Goal: Task Accomplishment & Management: Use online tool/utility

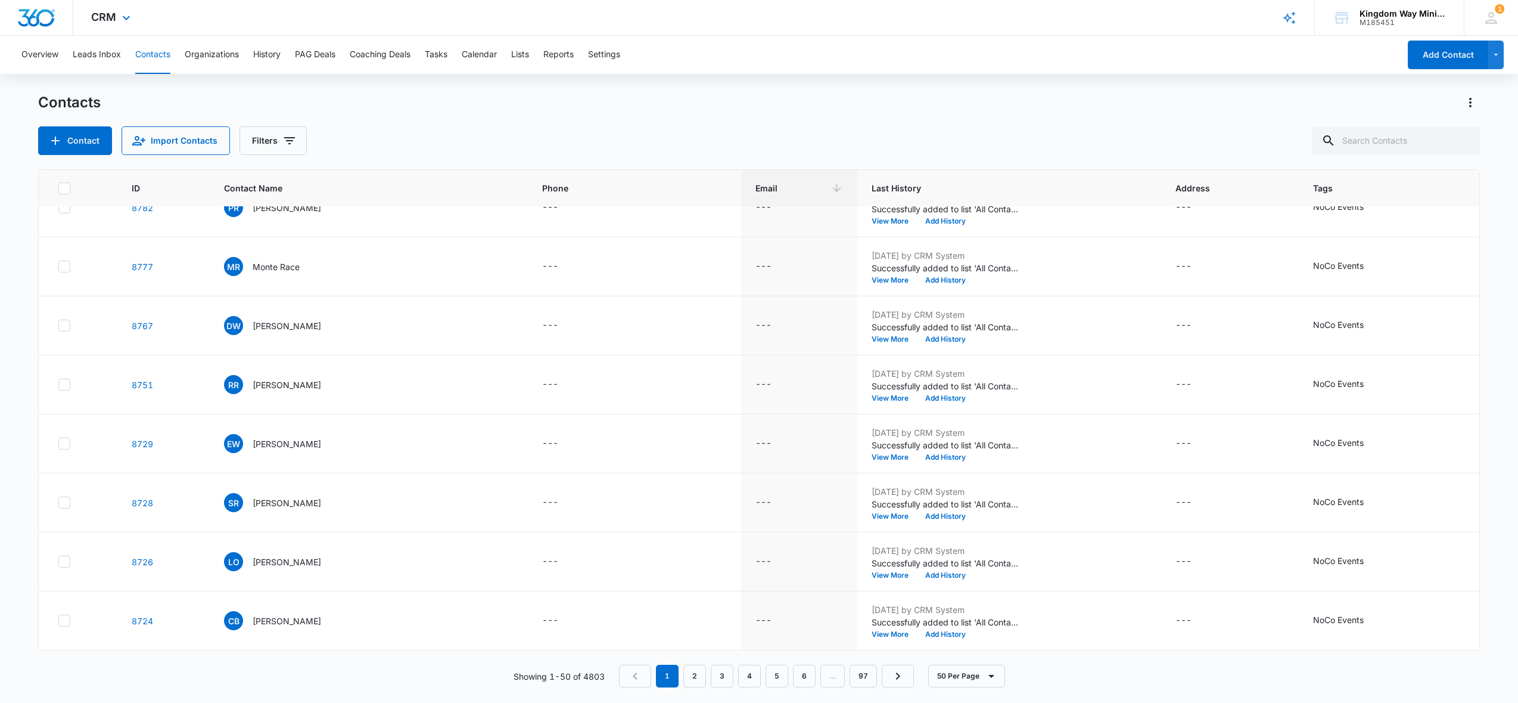
click at [116, 19] on div "CRM Apps Reputation Websites Forms CRM Email Social Shop Payments POS Content A…" at bounding box center [112, 17] width 78 height 35
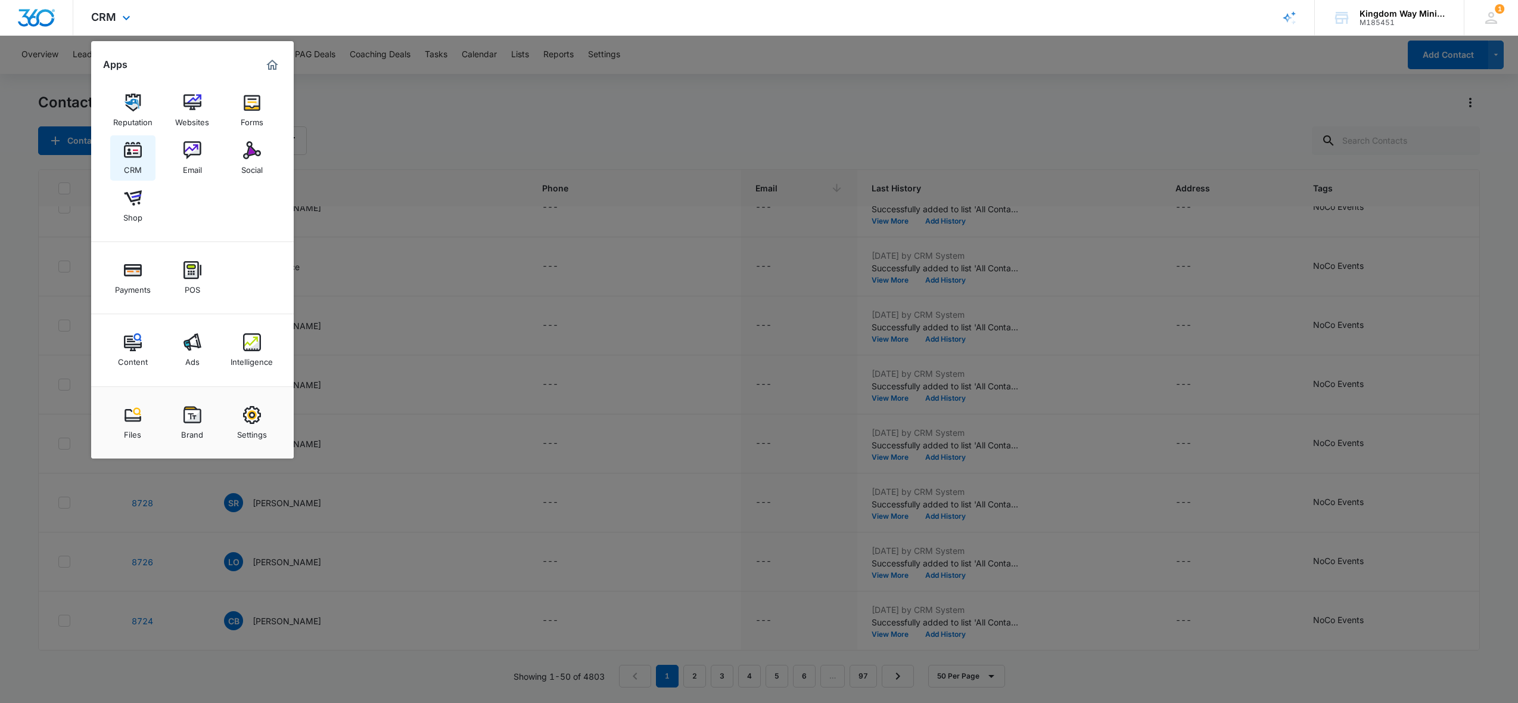
click at [133, 151] on img at bounding box center [133, 150] width 18 height 18
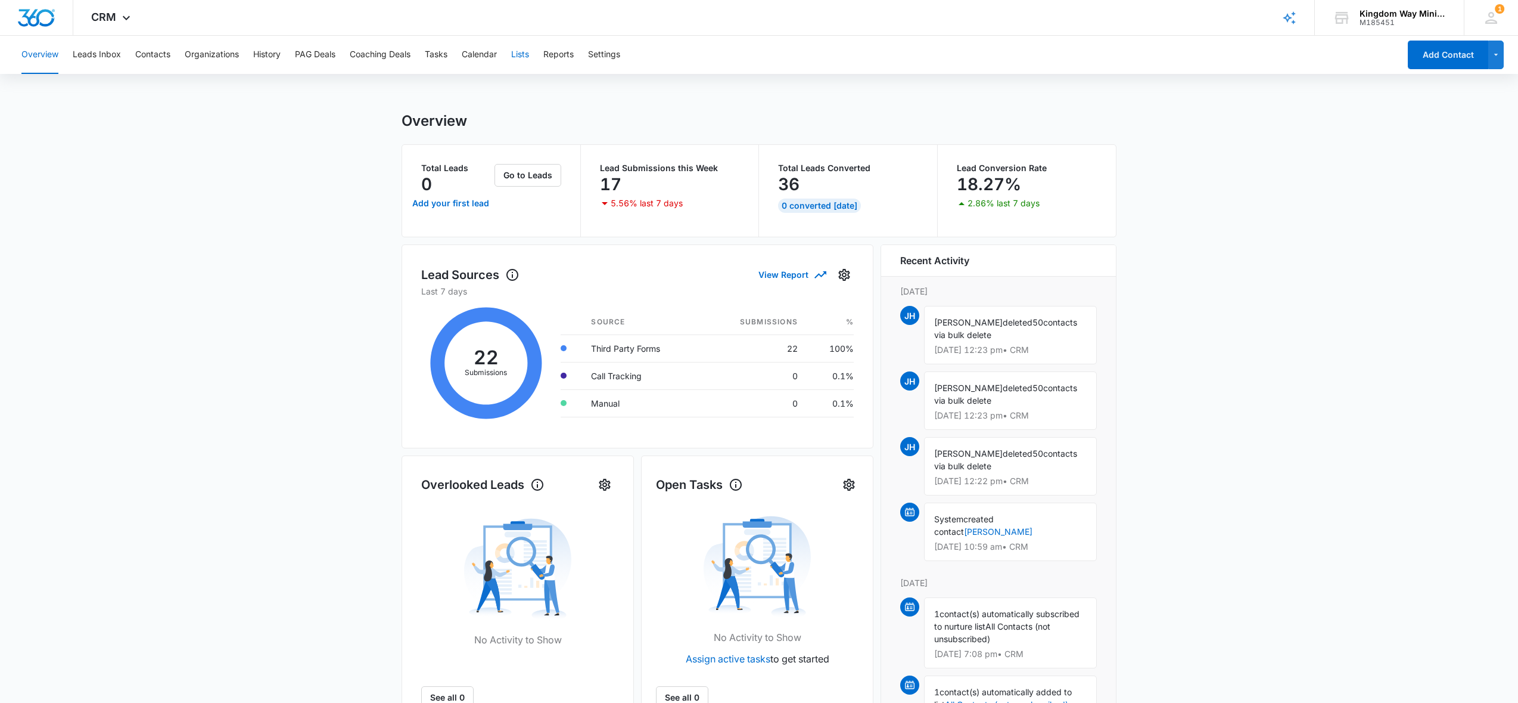
click at [526, 55] on button "Lists" at bounding box center [520, 55] width 18 height 38
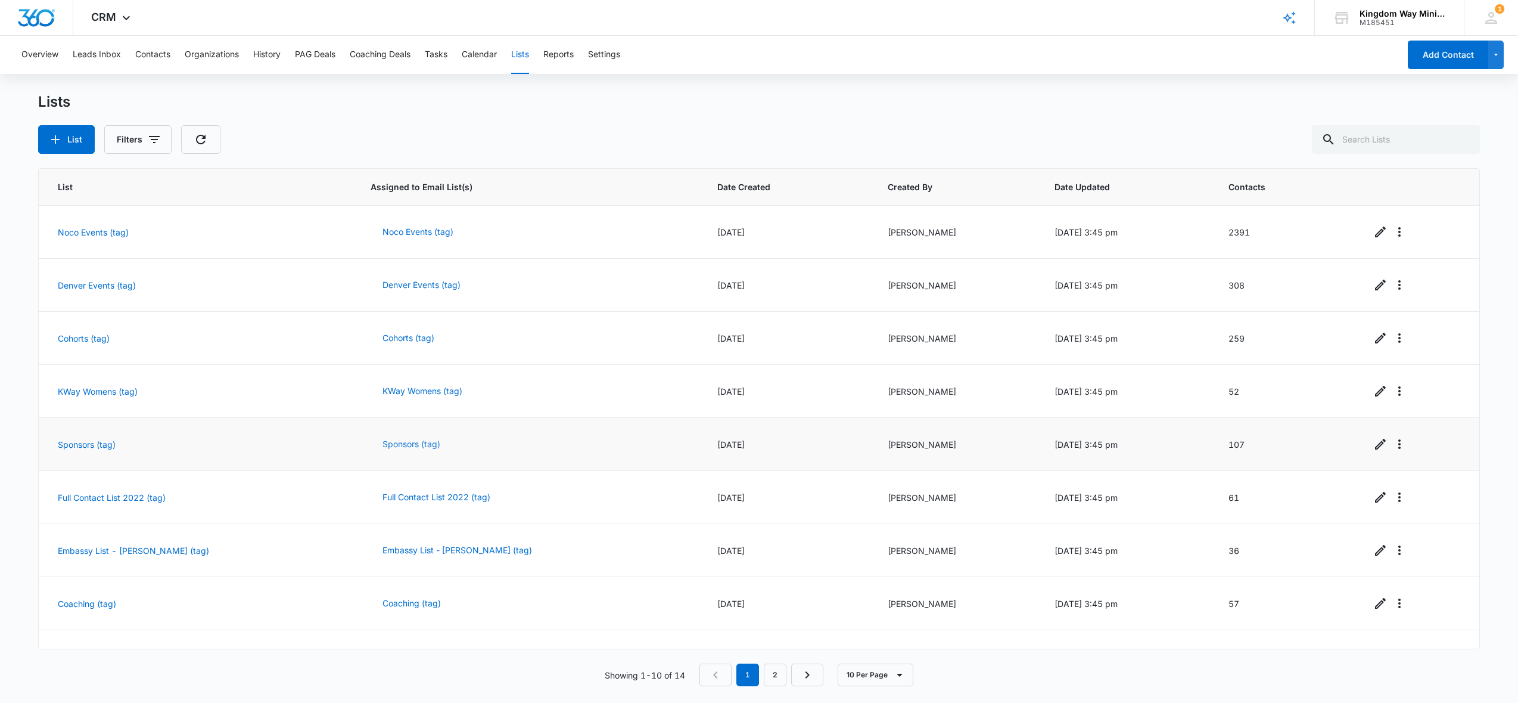
click at [393, 442] on button "Sponsors (tag)" at bounding box center [412, 444] width 82 height 29
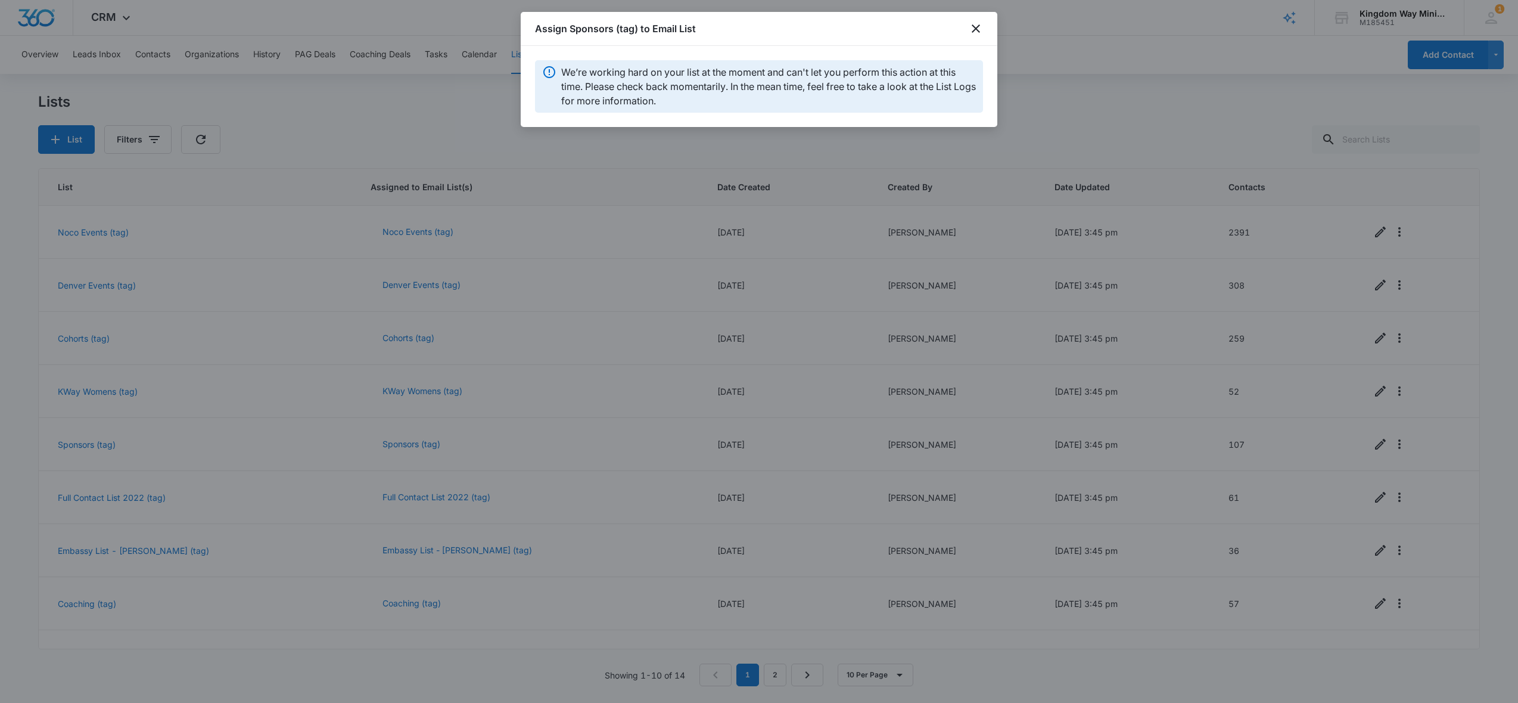
click at [80, 446] on div at bounding box center [759, 351] width 1518 height 703
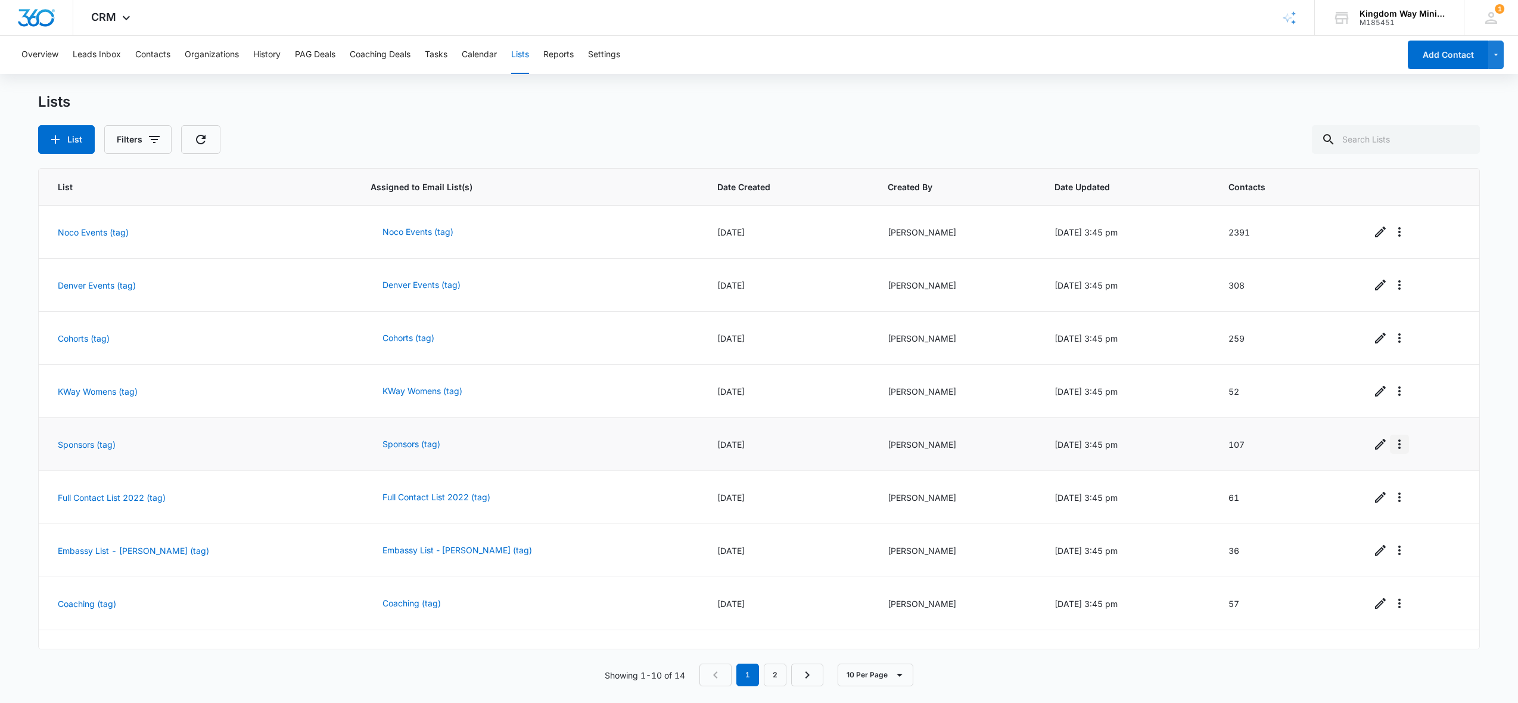
click at [1395, 446] on icon "Overflow Menu" at bounding box center [1400, 444] width 14 height 14
click at [1396, 443] on icon "Overflow Menu" at bounding box center [1400, 444] width 14 height 14
click at [88, 445] on link "Sponsors (tag)" at bounding box center [87, 444] width 58 height 10
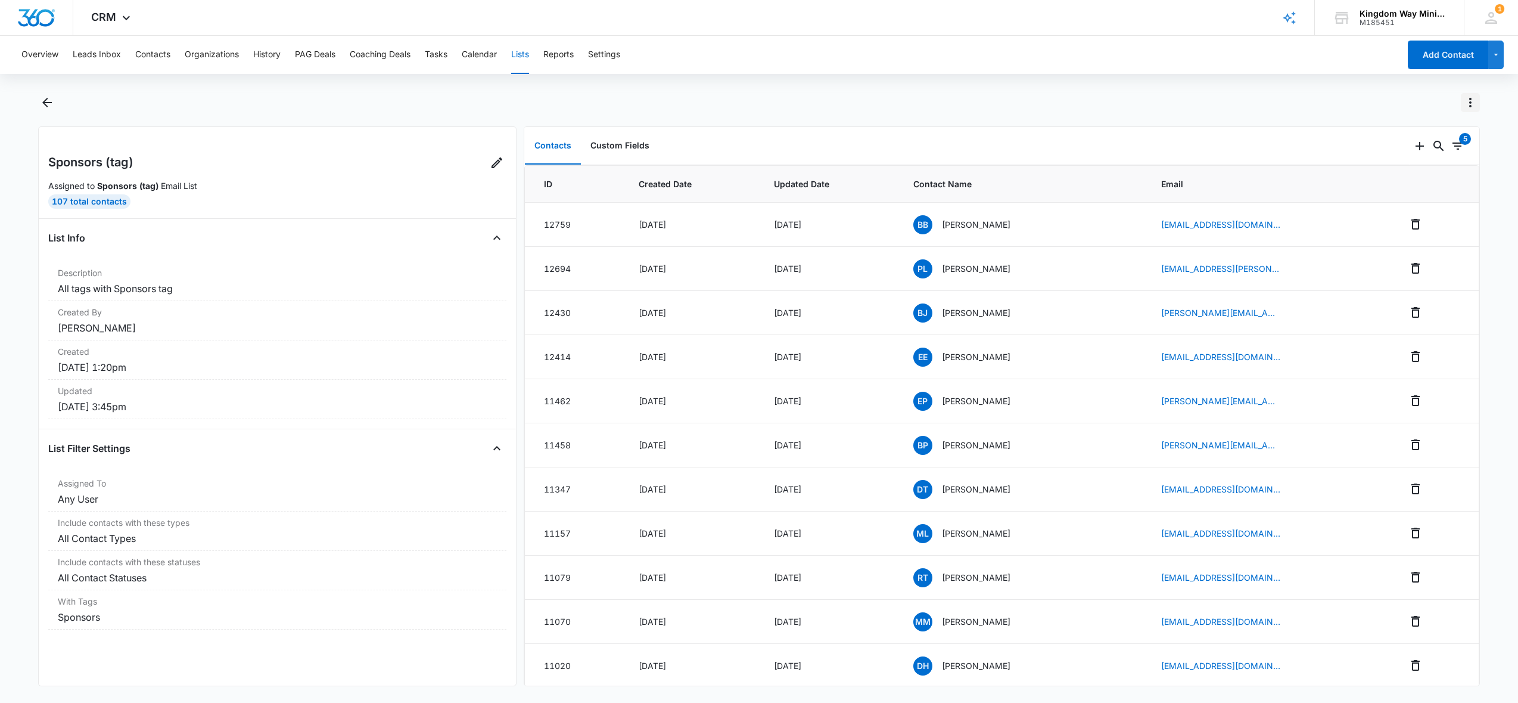
click at [1471, 108] on icon "Actions" at bounding box center [1470, 102] width 14 height 14
click at [1413, 188] on div "Export List" at bounding box center [1416, 189] width 69 height 8
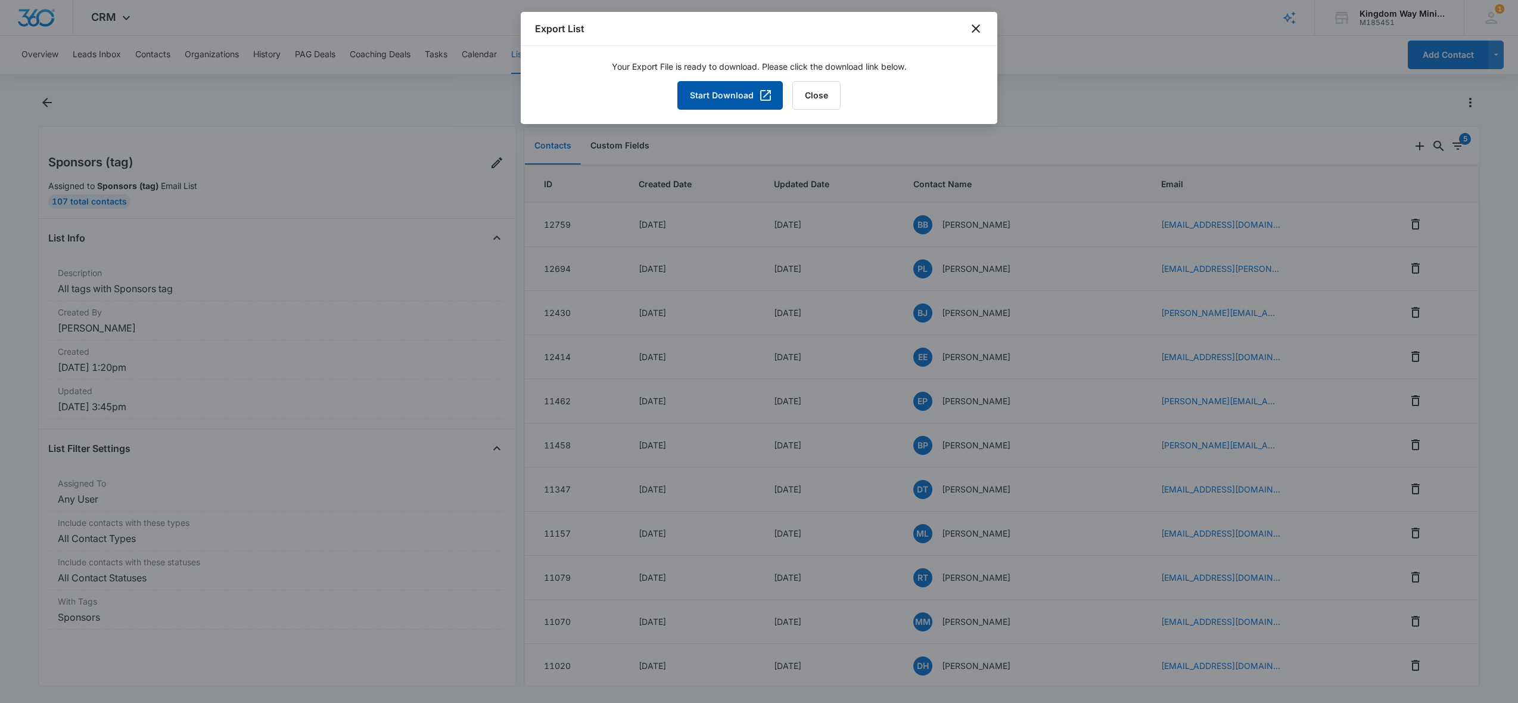
click at [731, 94] on button "Start Download" at bounding box center [729, 95] width 105 height 29
